Goal: Task Accomplishment & Management: Manage account settings

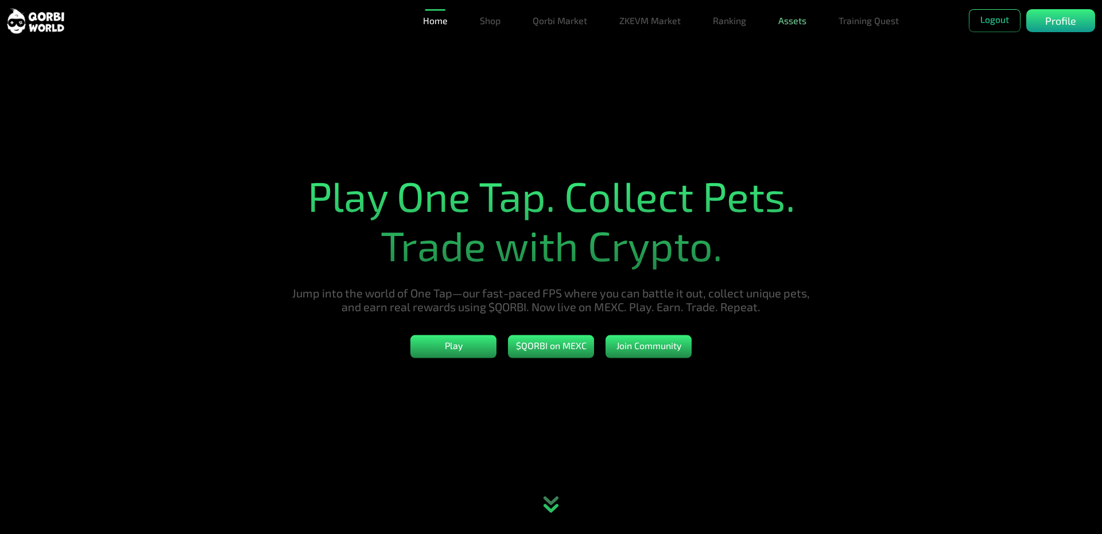
click at [790, 21] on link "Assets" at bounding box center [792, 20] width 37 height 23
click at [796, 49] on link "Assets" at bounding box center [792, 43] width 37 height 23
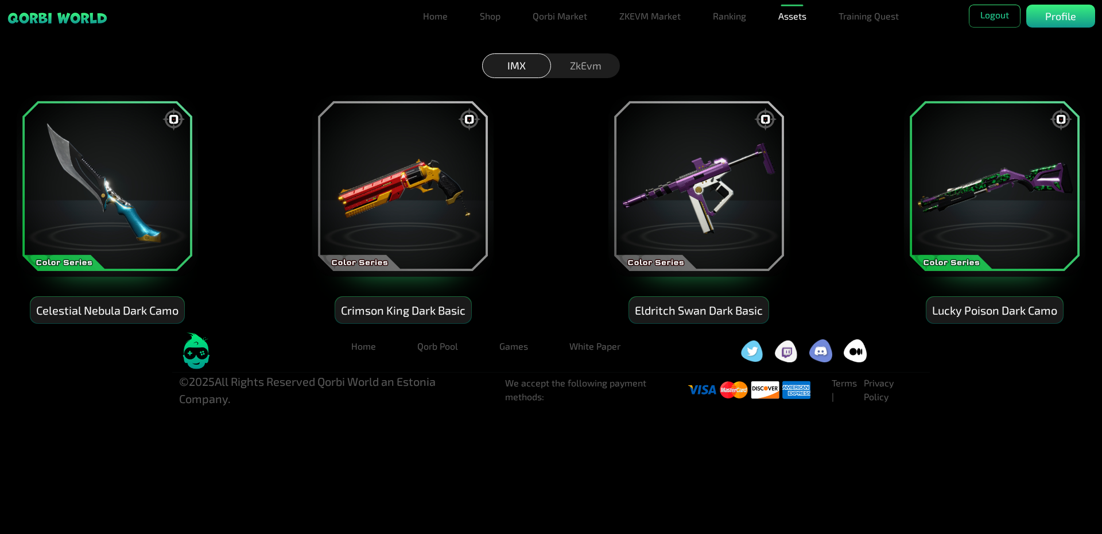
click at [594, 68] on div "ZkEvm" at bounding box center [585, 65] width 69 height 25
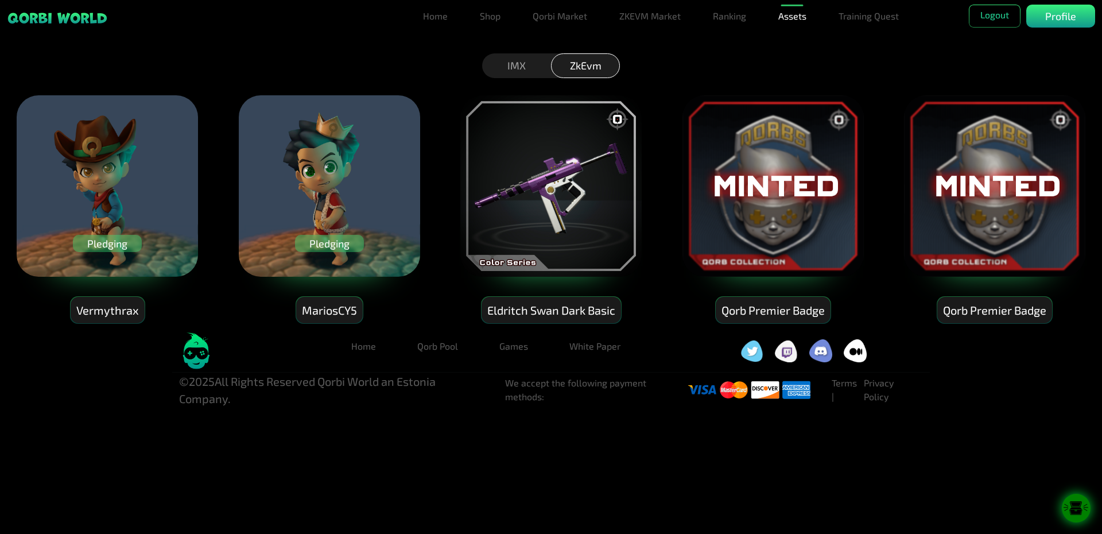
click at [513, 71] on div "IMX" at bounding box center [516, 65] width 69 height 25
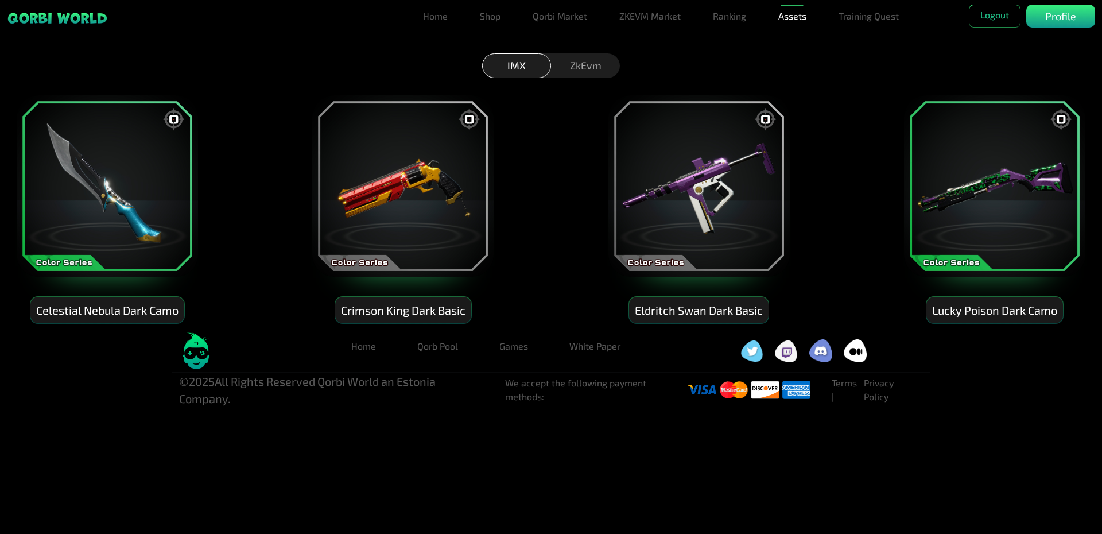
click at [148, 156] on img at bounding box center [108, 186] width 184 height 184
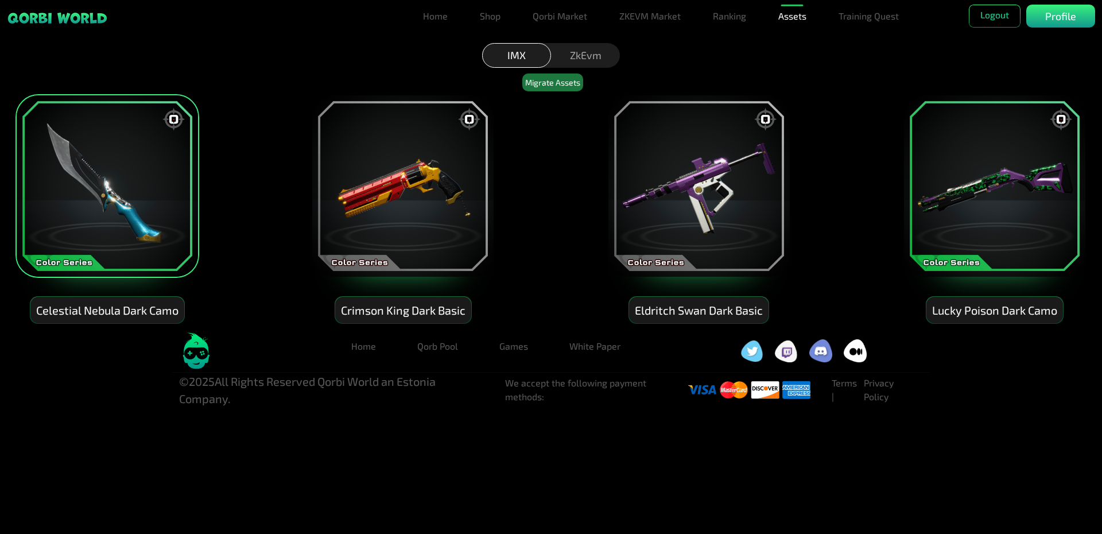
click at [387, 172] on img at bounding box center [403, 186] width 184 height 184
click at [643, 168] on img at bounding box center [699, 186] width 184 height 184
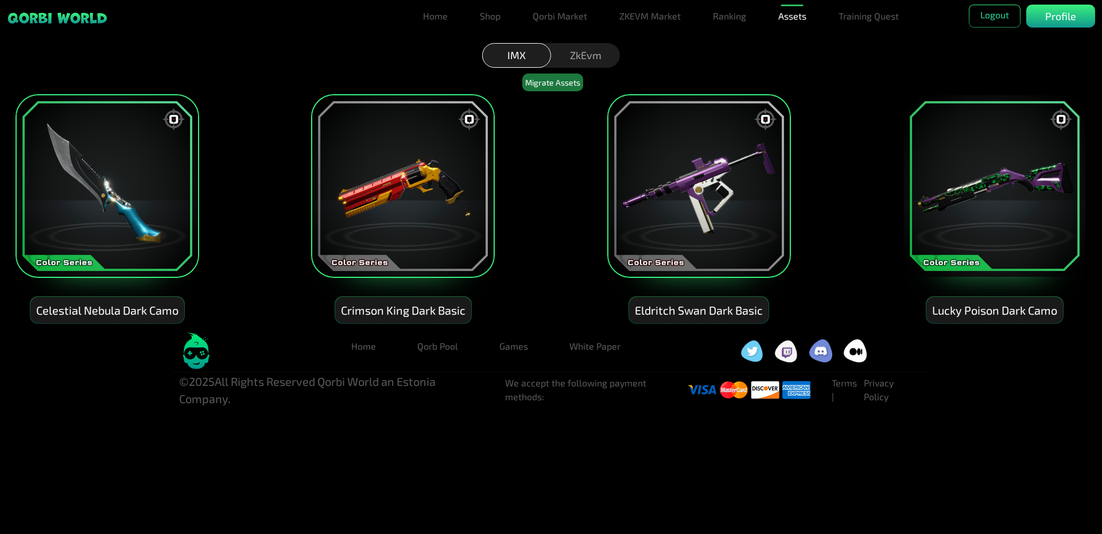
drag, startPoint x: 868, startPoint y: 159, endPoint x: 917, endPoint y: 164, distance: 49.6
click at [879, 162] on div "Celestial Nebula Dark Camo Crimson King Dark Basic Eldritch Swan Dark Basic Luc…" at bounding box center [551, 200] width 1102 height 247
click at [947, 168] on img at bounding box center [995, 186] width 184 height 184
drag, startPoint x: 1047, startPoint y: 22, endPoint x: 1043, endPoint y: 18, distance: 6.1
click at [1044, 19] on div "Profile" at bounding box center [1061, 16] width 69 height 23
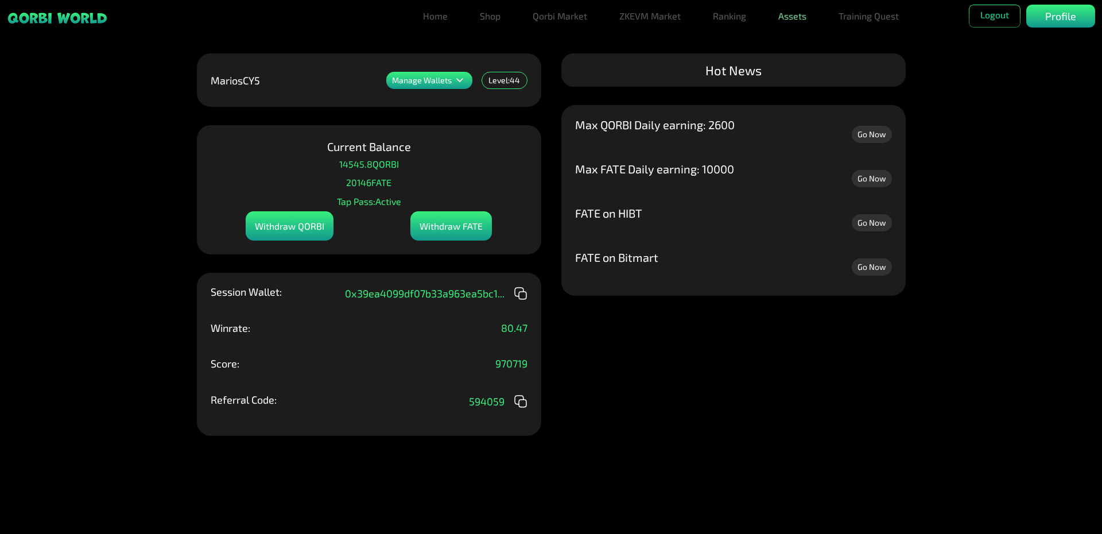
click at [802, 17] on link "Assets" at bounding box center [792, 16] width 37 height 23
click at [790, 36] on link "Assets" at bounding box center [792, 39] width 37 height 23
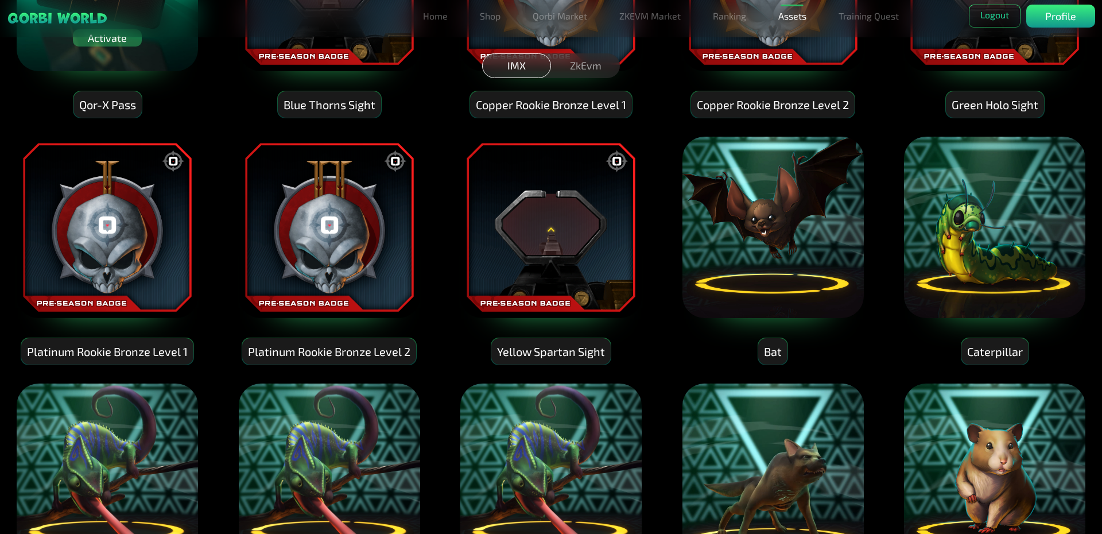
scroll to position [230, 0]
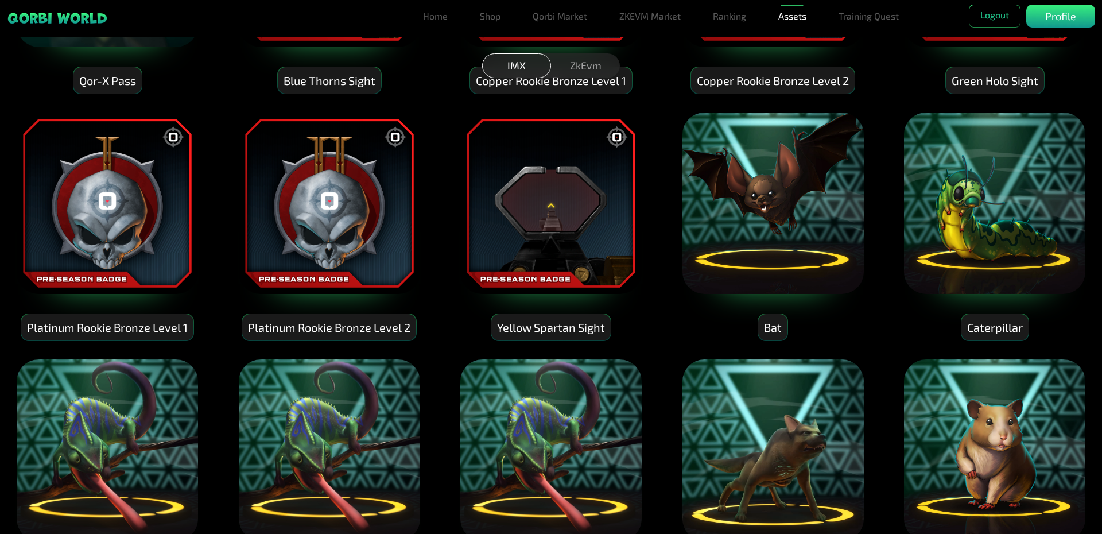
click at [764, 204] on img at bounding box center [773, 203] width 184 height 184
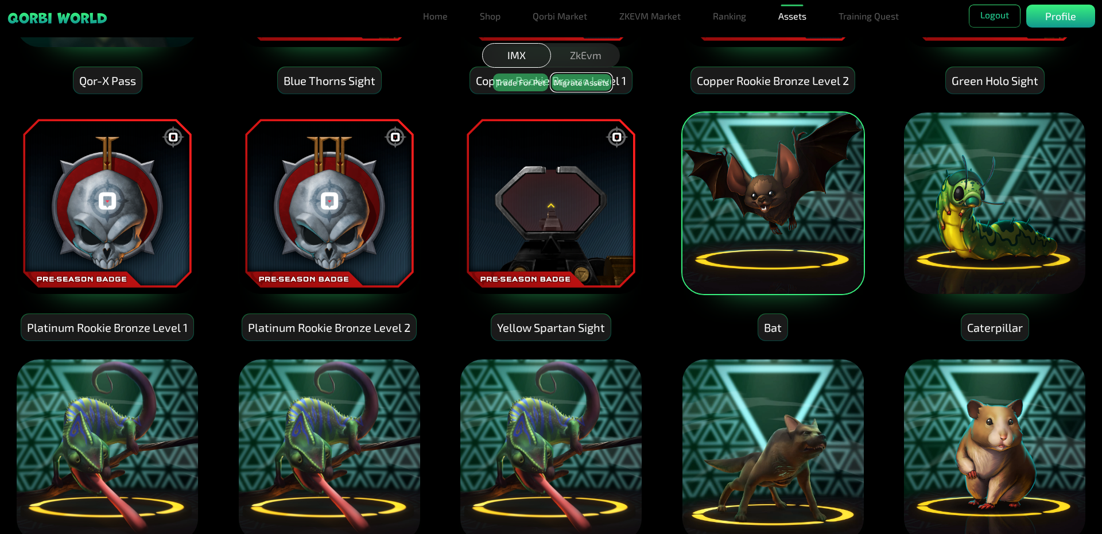
click at [571, 82] on button "Migrate Assets" at bounding box center [581, 82] width 61 height 18
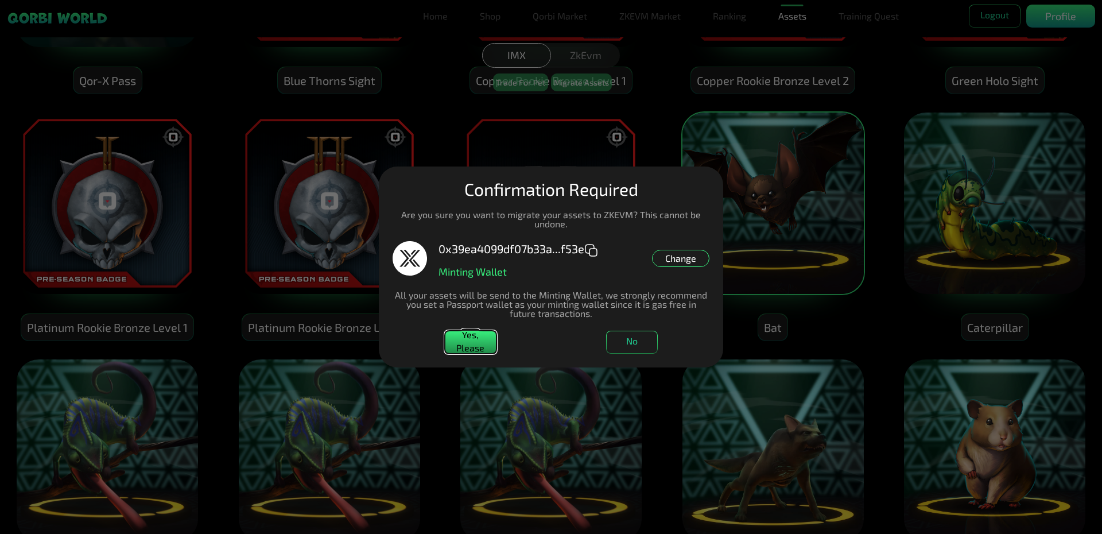
click at [474, 352] on button "Yes, Please" at bounding box center [471, 342] width 52 height 23
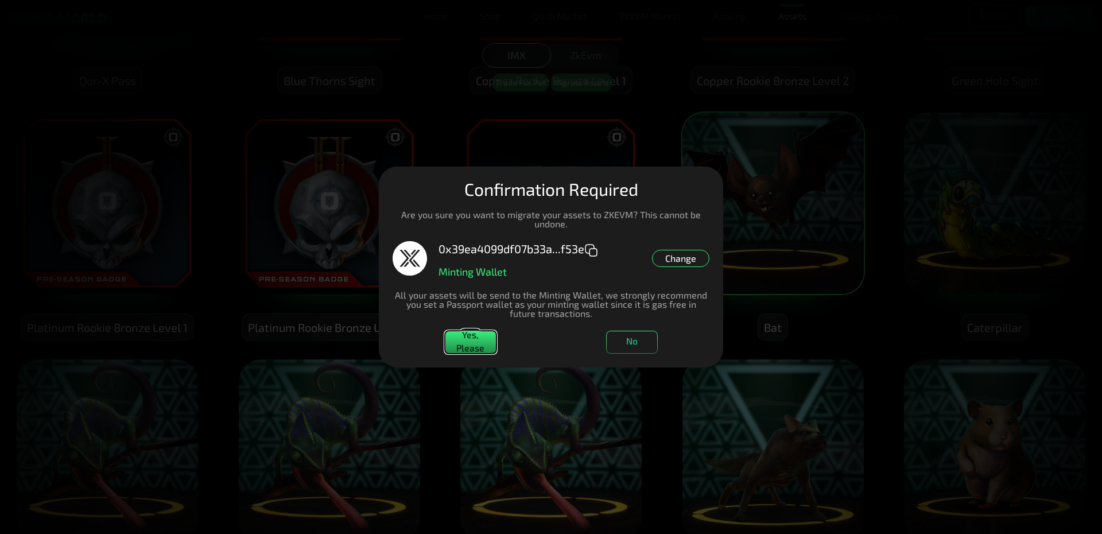
click at [482, 343] on button "Yes, Please" at bounding box center [471, 342] width 52 height 23
click at [723, 236] on dialog "Manage Wallets Add one or more wallets to showcase all your Items in one place.…" at bounding box center [551, 266] width 344 height 201
click at [629, 342] on button "No" at bounding box center [632, 342] width 52 height 23
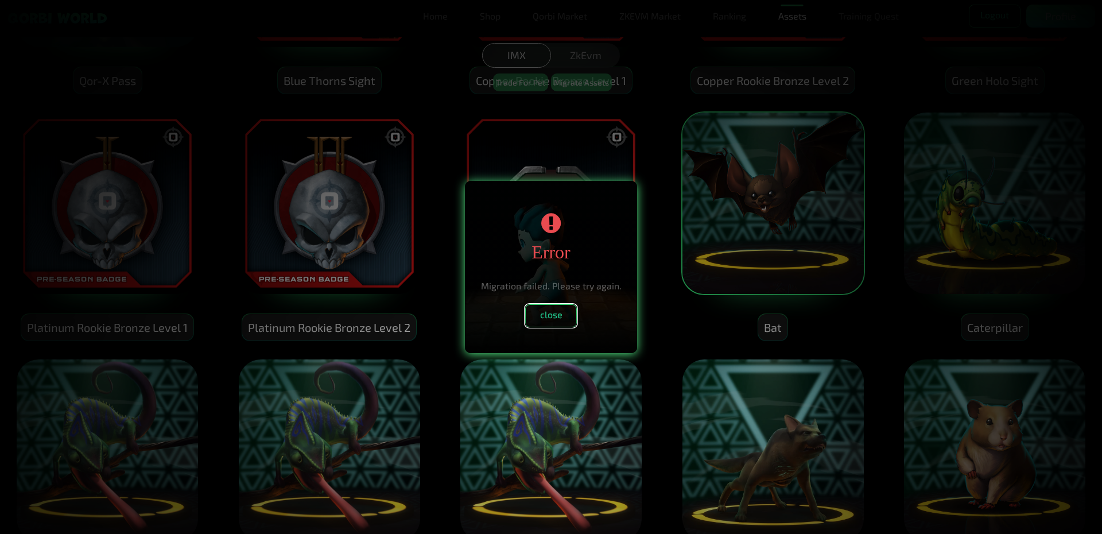
click at [539, 316] on button "close" at bounding box center [551, 315] width 52 height 23
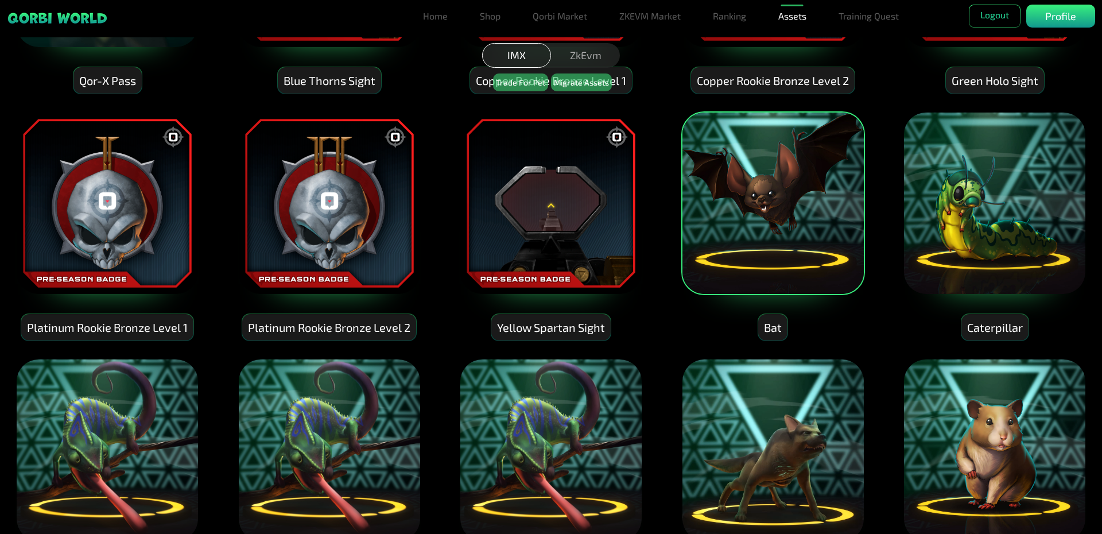
scroll to position [0, 0]
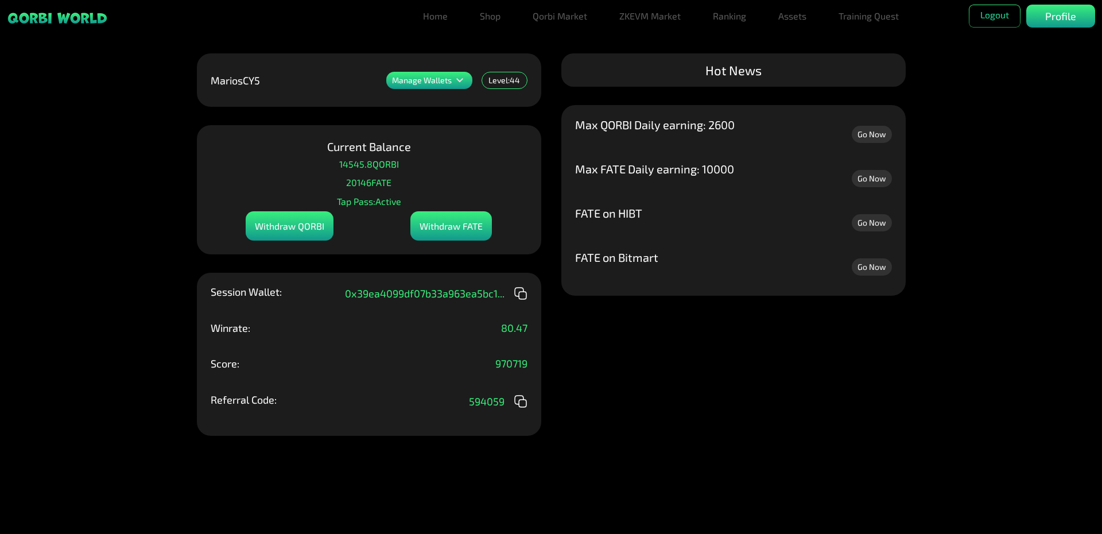
click at [868, 226] on link "Go Now" at bounding box center [872, 222] width 40 height 17
